Goal: Navigation & Orientation: Find specific page/section

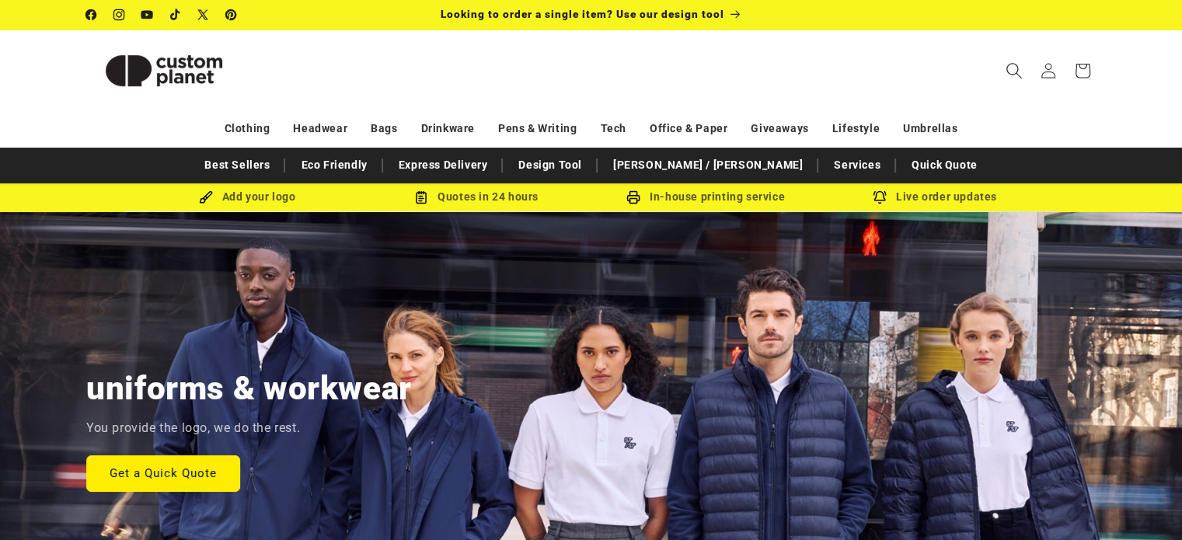
click at [1005, 72] on icon "Search" at bounding box center [1013, 70] width 16 height 16
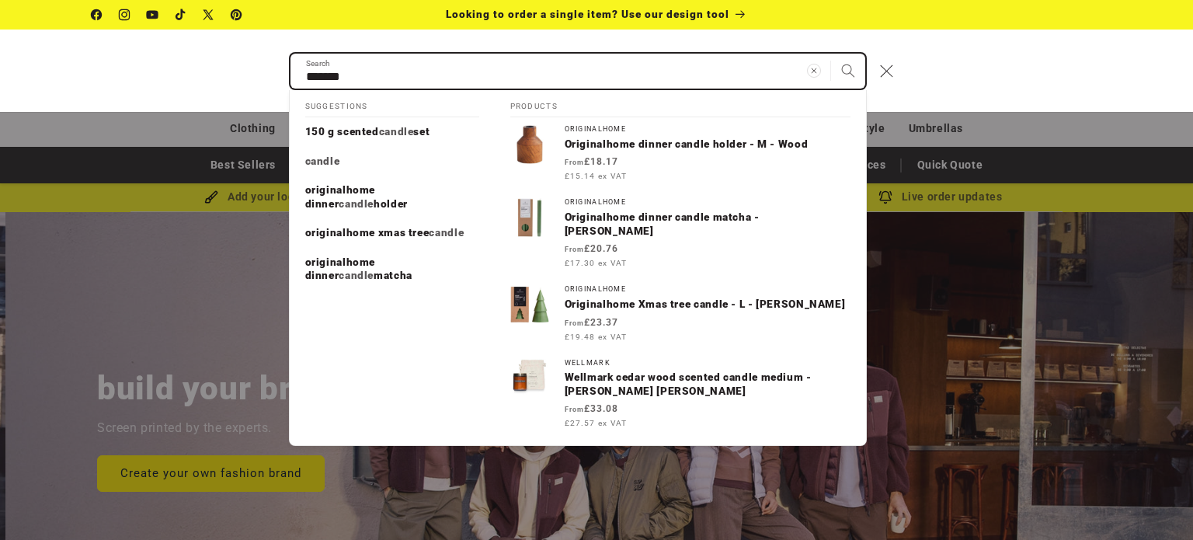
scroll to position [0, 1193]
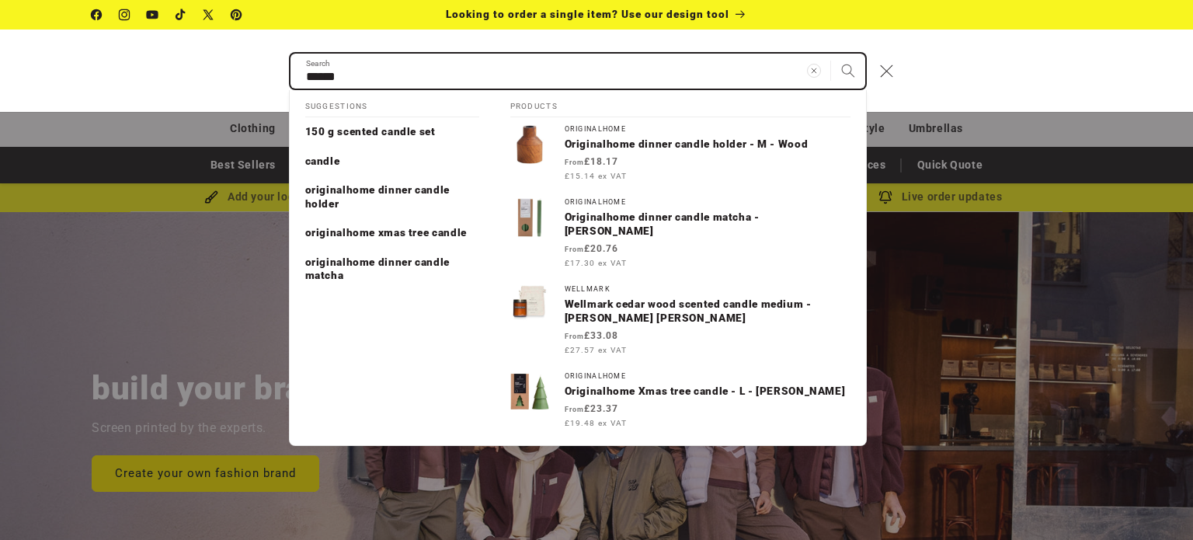
type input "******"
click at [831, 54] on button "Search" at bounding box center [848, 71] width 34 height 34
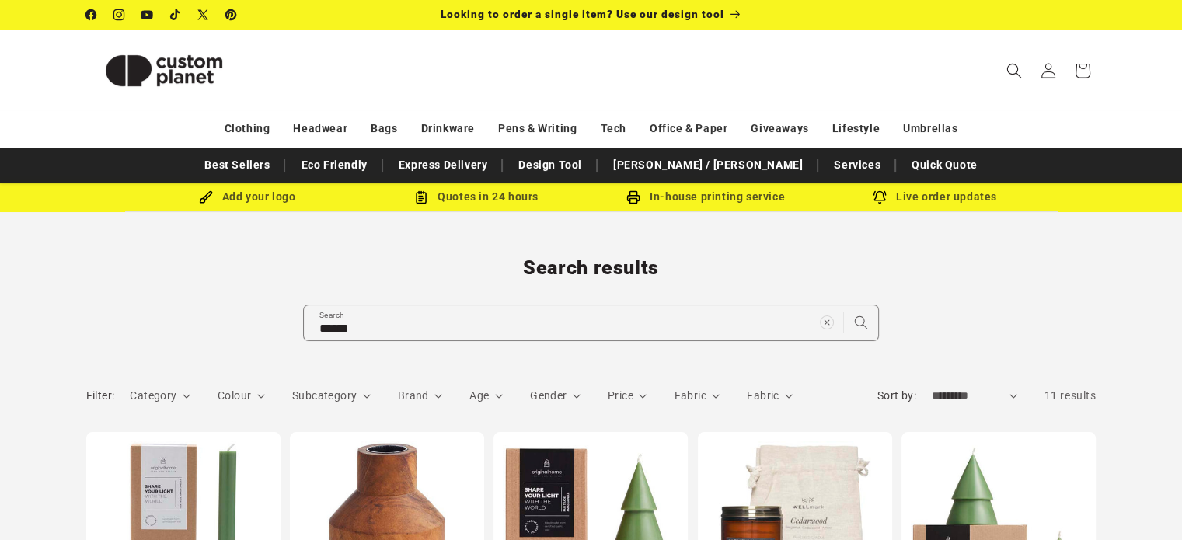
drag, startPoint x: 1193, startPoint y: 96, endPoint x: 1159, endPoint y: 37, distance: 67.8
click at [1159, 37] on html "Skip to content Facebook Instagram YouTube TikTok X (Twitter) Pinterest Looking…" at bounding box center [591, 270] width 1182 height 540
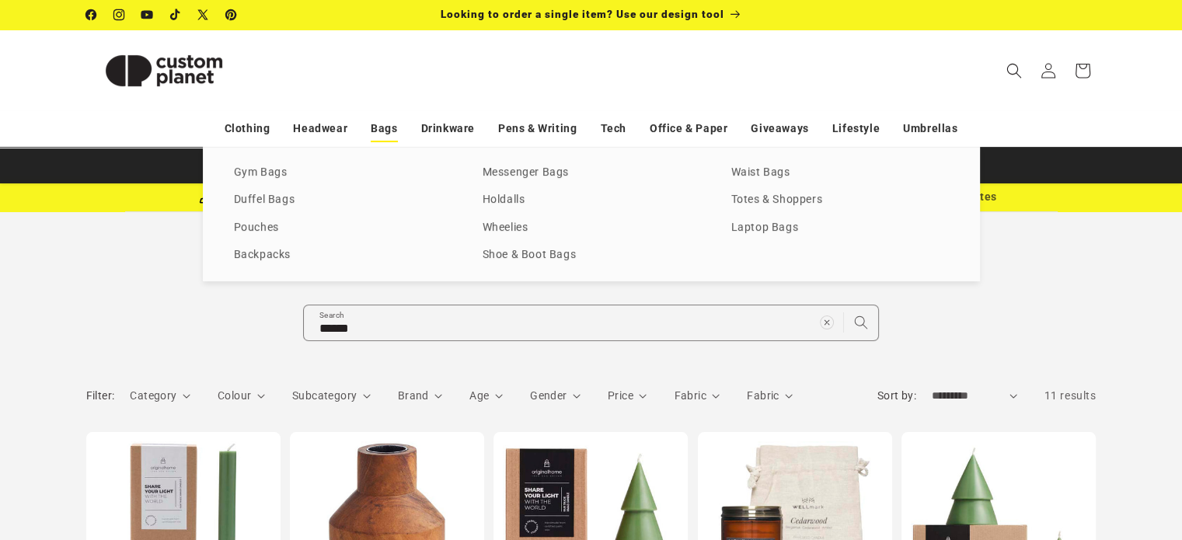
click at [378, 131] on link "Bags" at bounding box center [384, 128] width 26 height 27
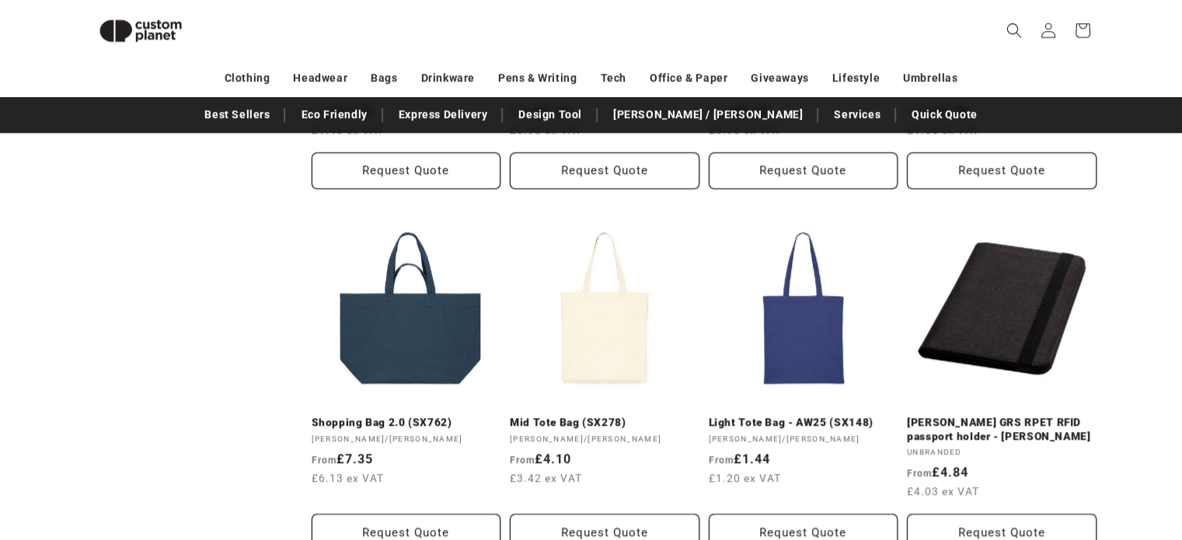
scroll to position [1401, 0]
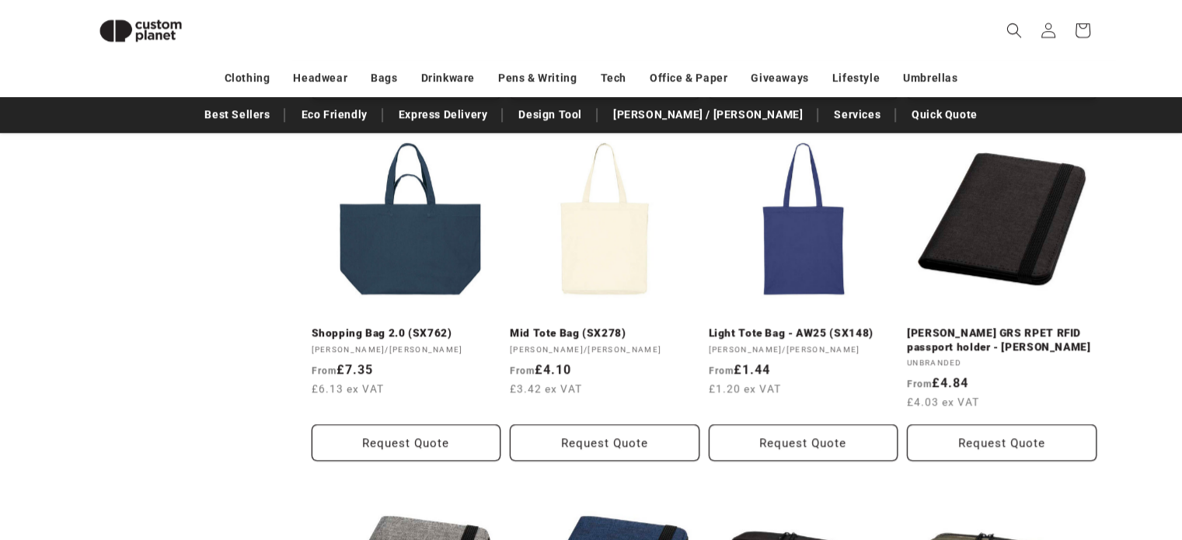
drag, startPoint x: 1193, startPoint y: 88, endPoint x: 1150, endPoint y: 200, distance: 120.5
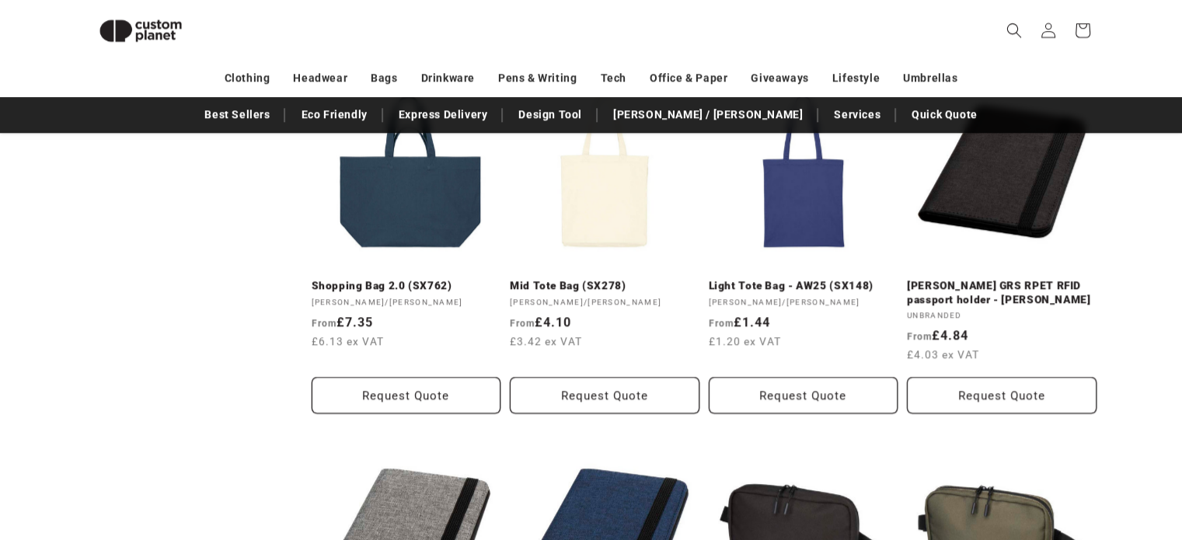
scroll to position [638, 0]
